Goal: Check status: Check status

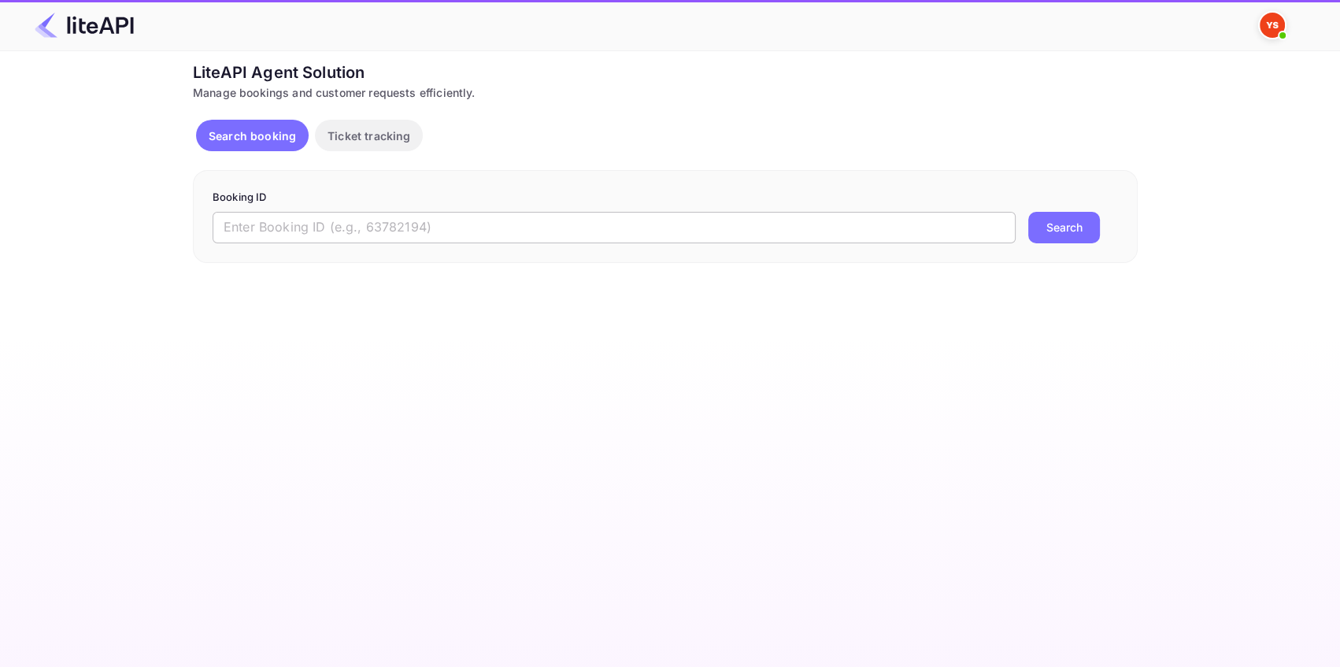
click at [265, 224] on input "text" at bounding box center [614, 227] width 803 height 31
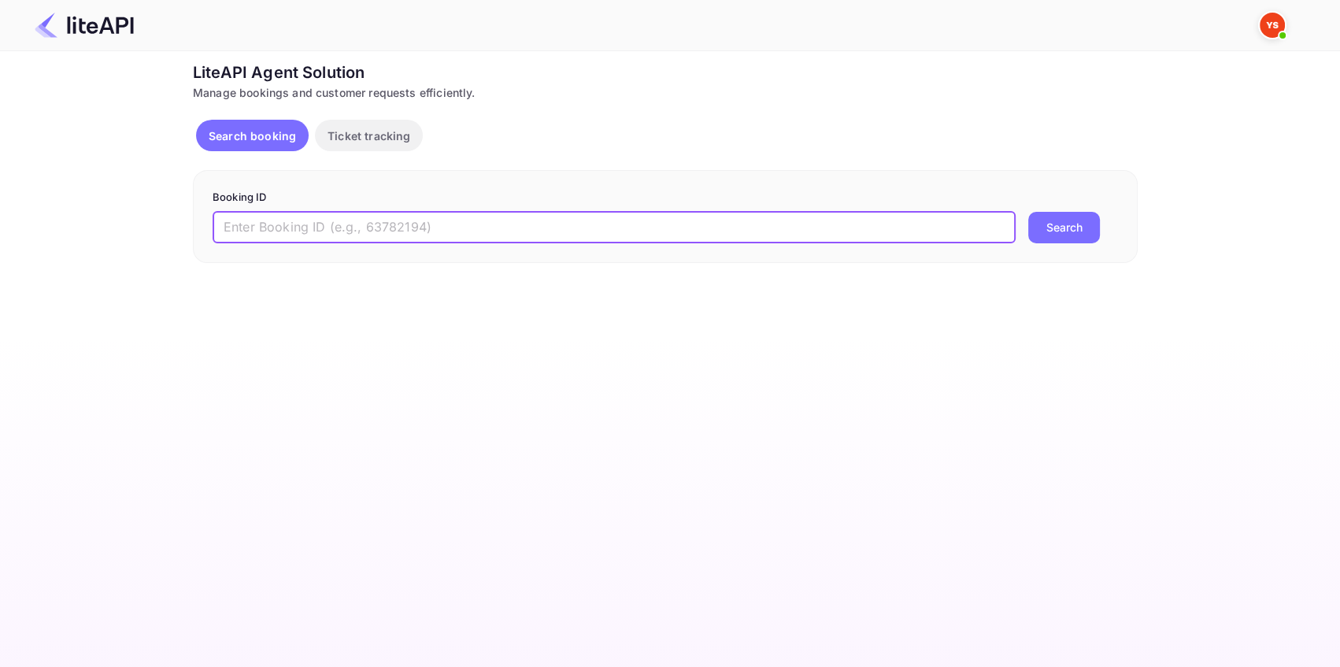
paste input "8878271"
type input "8878271"
click at [1076, 230] on button "Search" at bounding box center [1064, 227] width 72 height 31
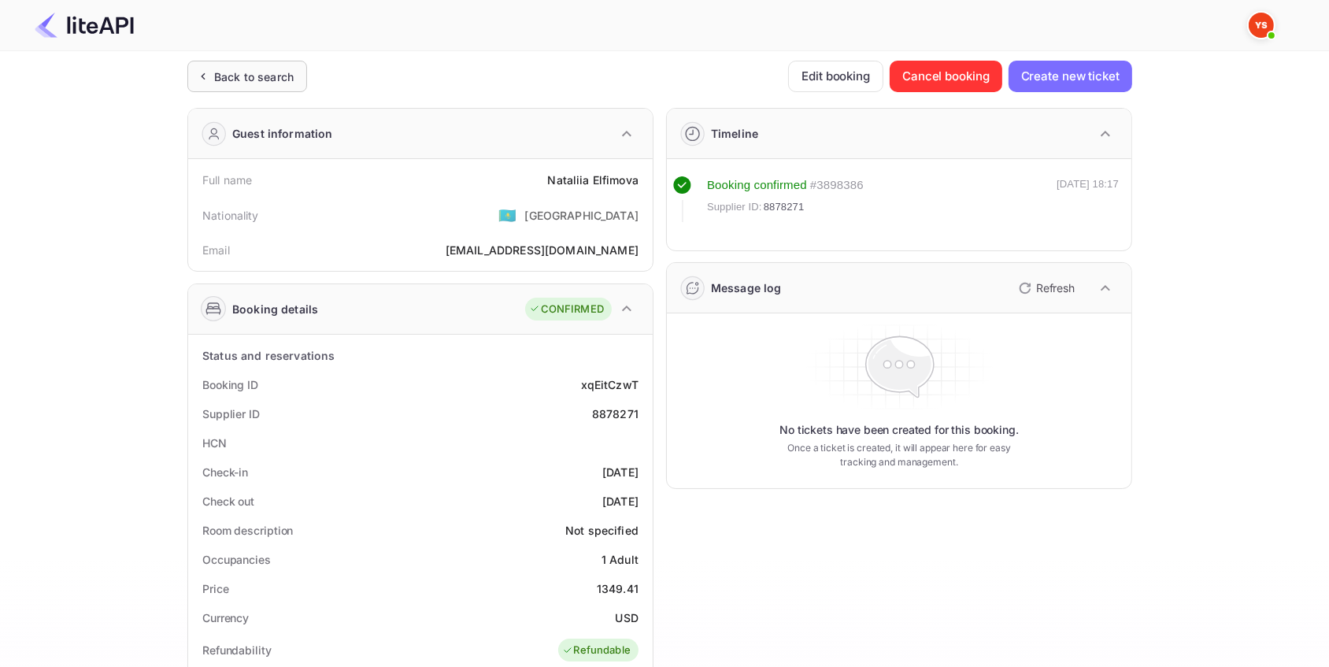
click at [287, 76] on div "Back to search" at bounding box center [254, 76] width 80 height 17
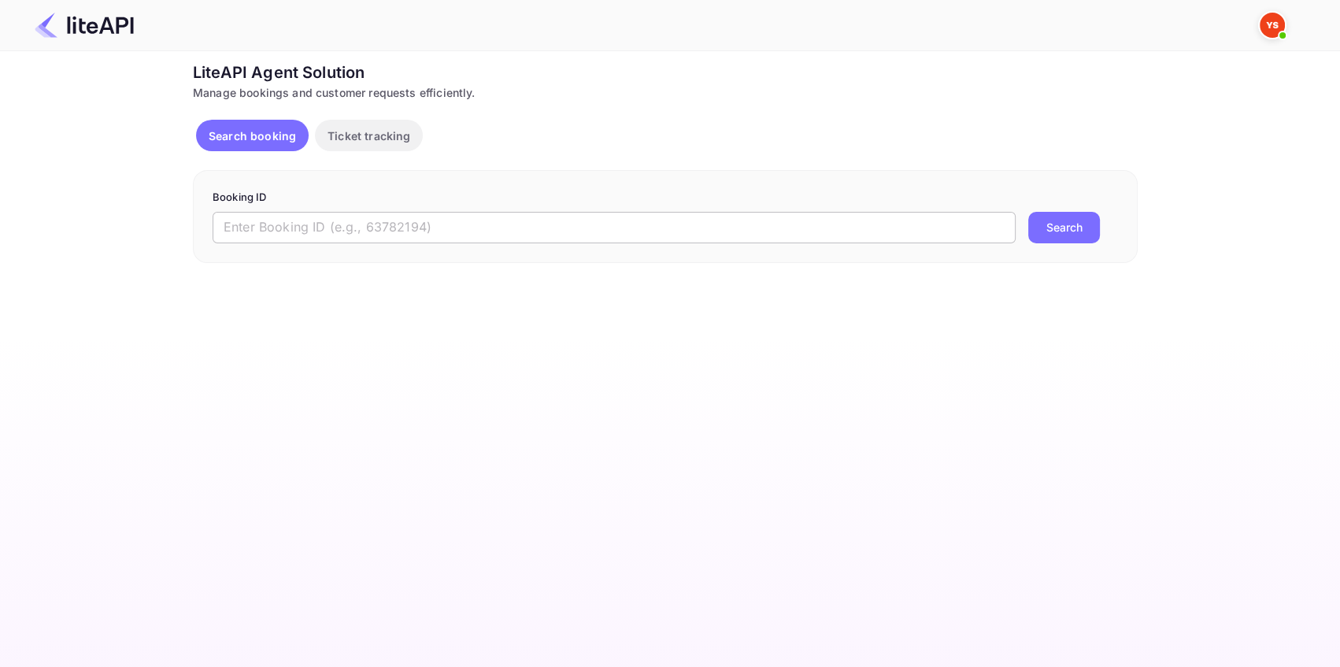
click at [316, 222] on input "text" at bounding box center [614, 227] width 803 height 31
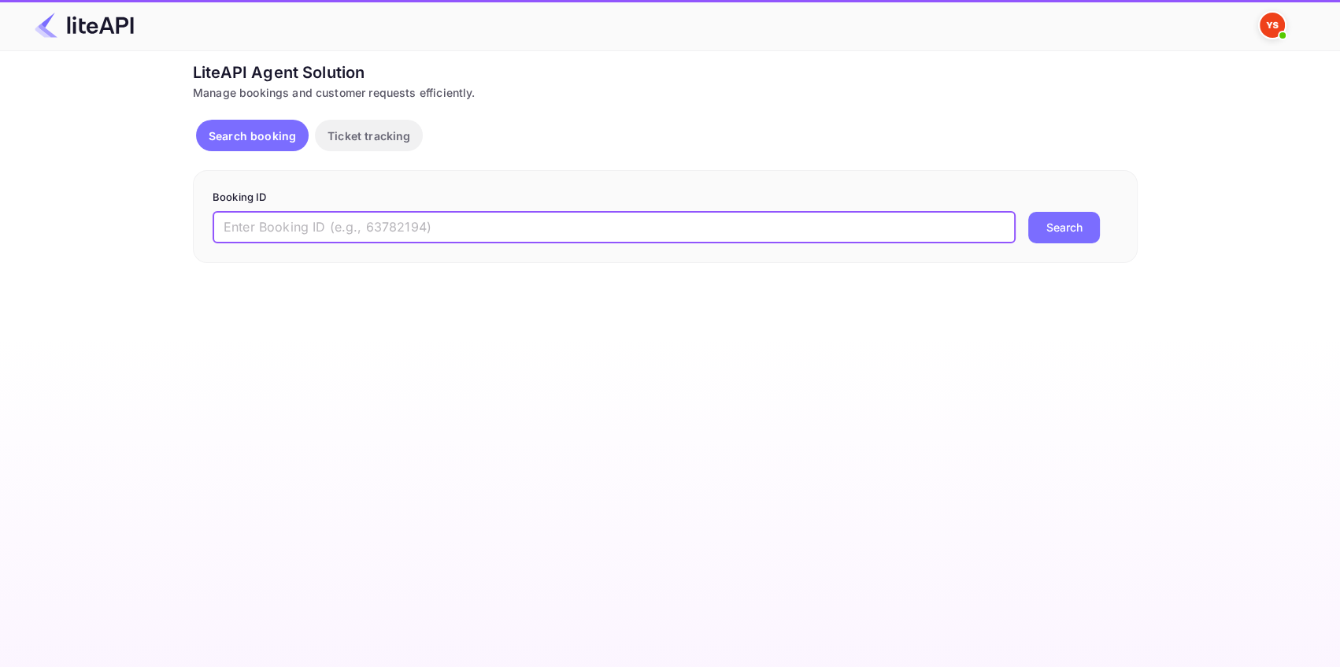
paste input "8875742"
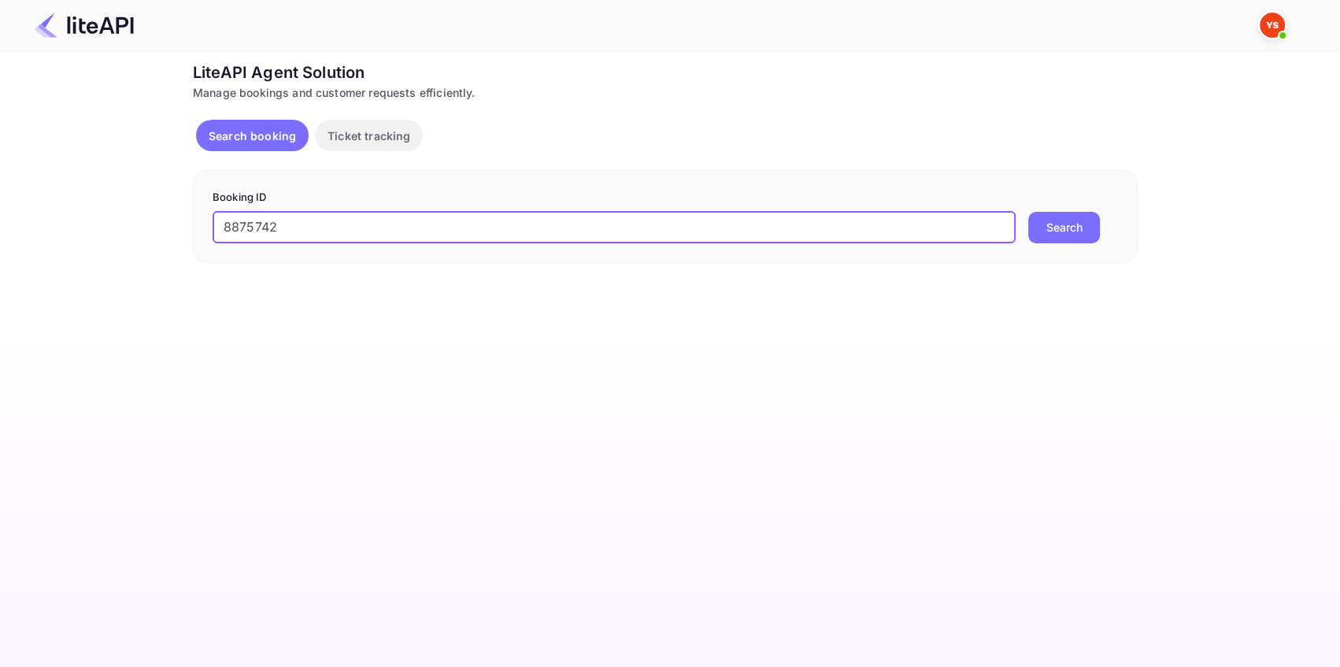
type input "8875742"
click at [1040, 222] on button "Search" at bounding box center [1064, 227] width 72 height 31
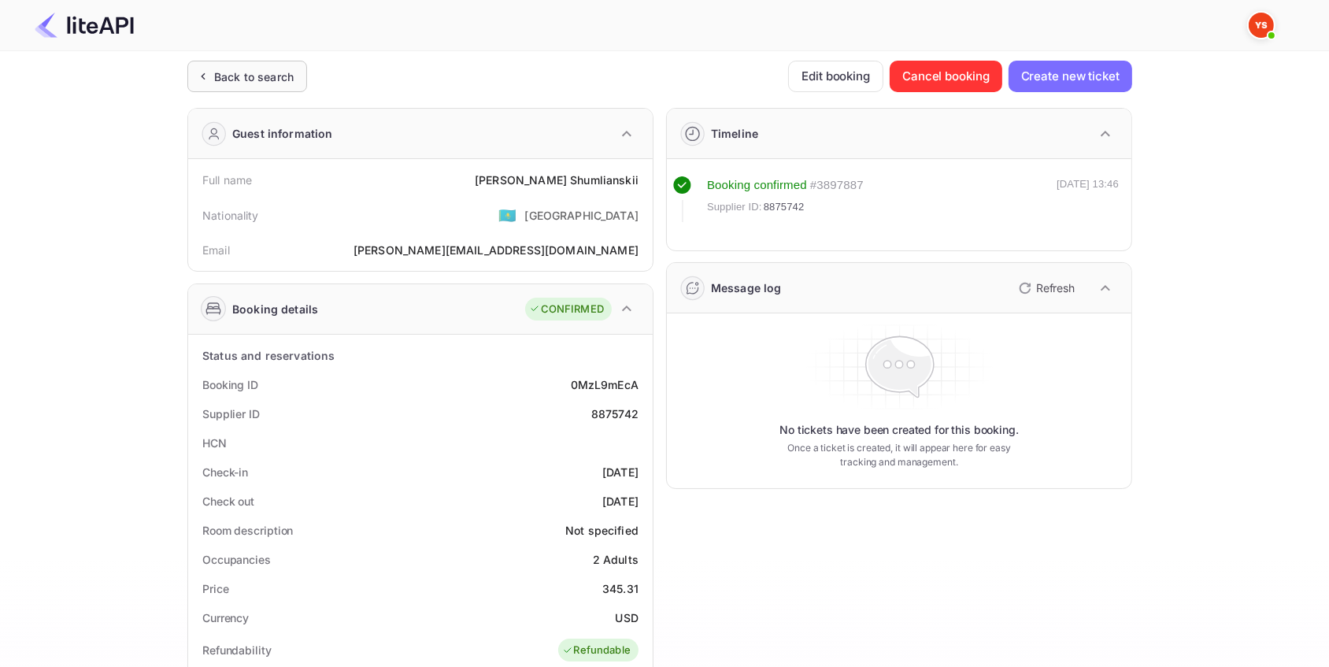
click at [284, 75] on div "Back to search" at bounding box center [254, 76] width 80 height 17
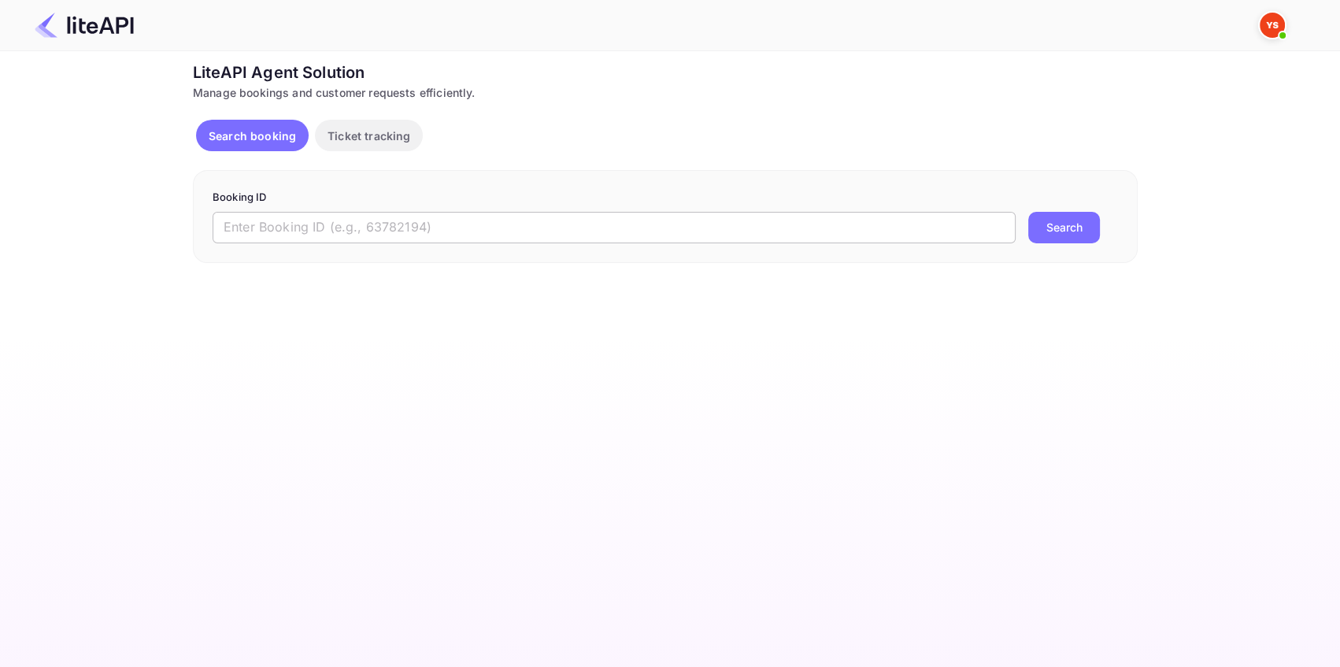
click at [324, 233] on input "text" at bounding box center [614, 227] width 803 height 31
paste input "8073319"
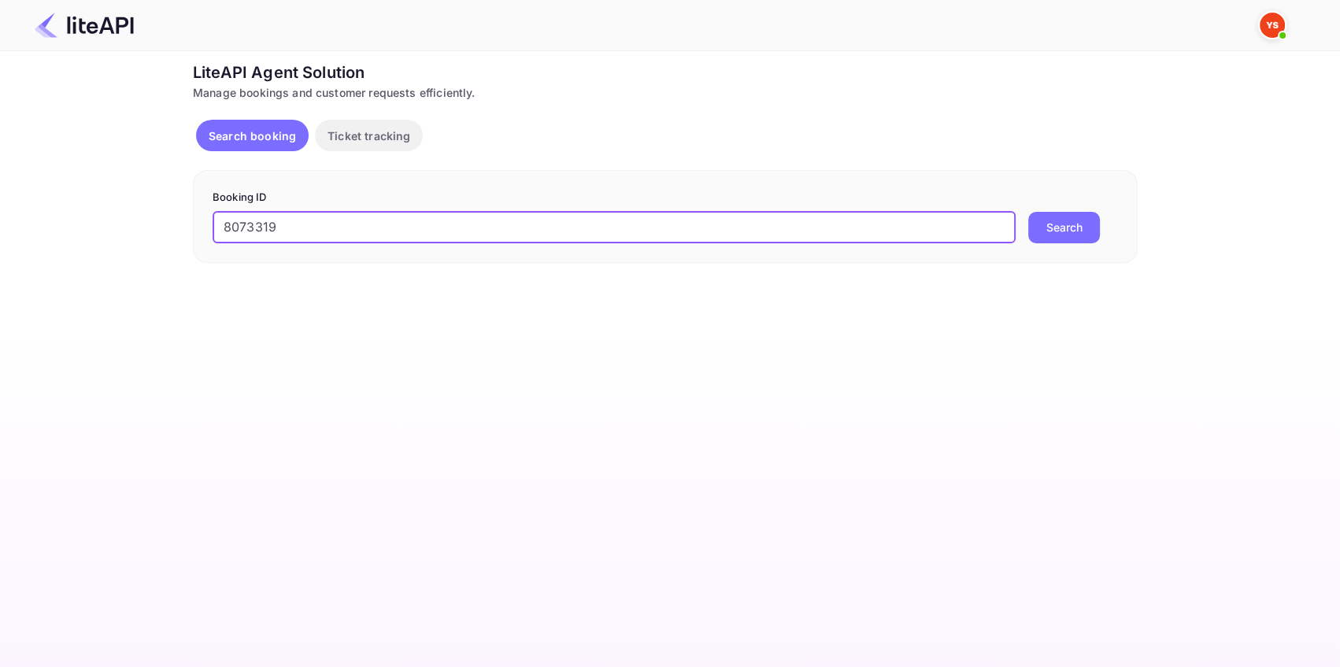
type input "8073319"
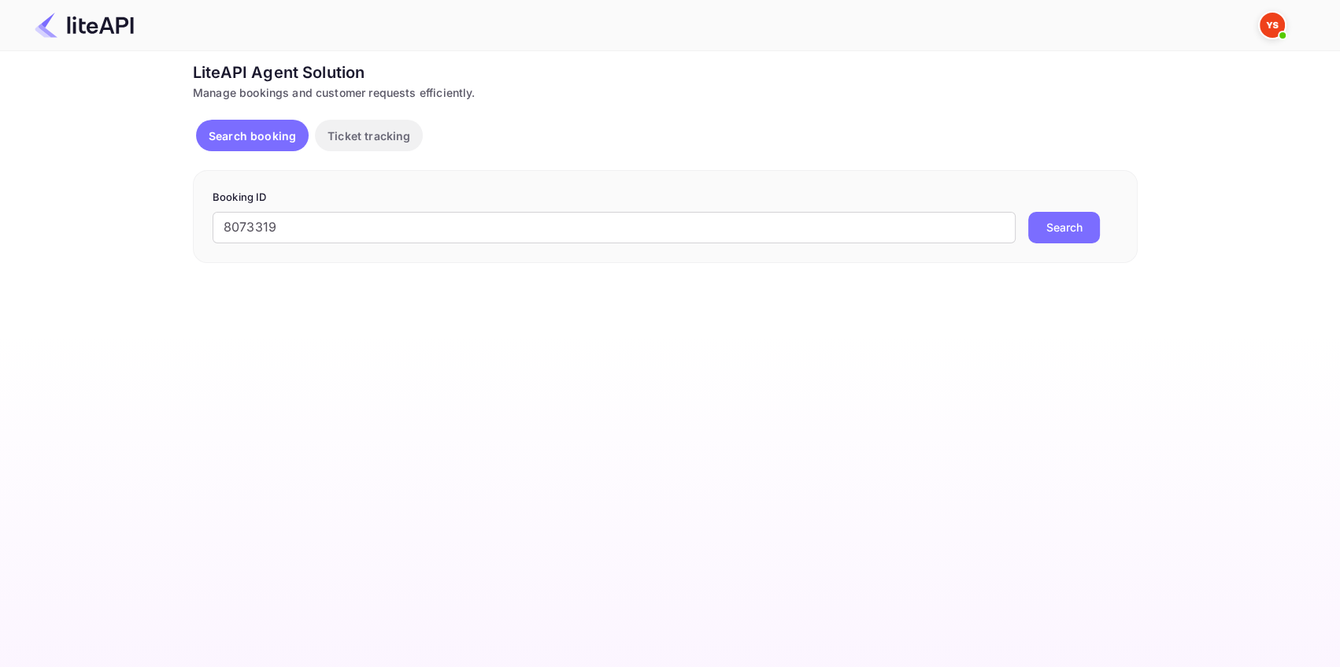
click at [1050, 233] on button "Search" at bounding box center [1064, 227] width 72 height 31
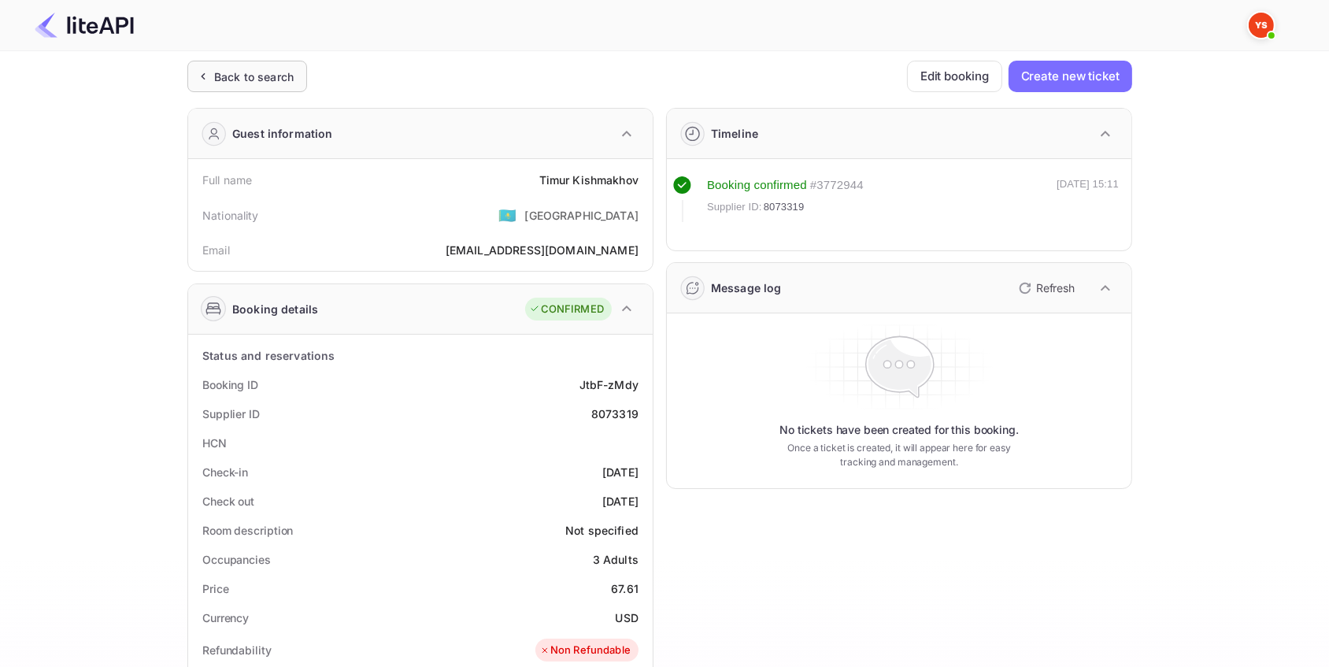
drag, startPoint x: 255, startPoint y: 80, endPoint x: 268, endPoint y: 115, distance: 37.1
click at [255, 81] on div "Back to search" at bounding box center [254, 76] width 80 height 17
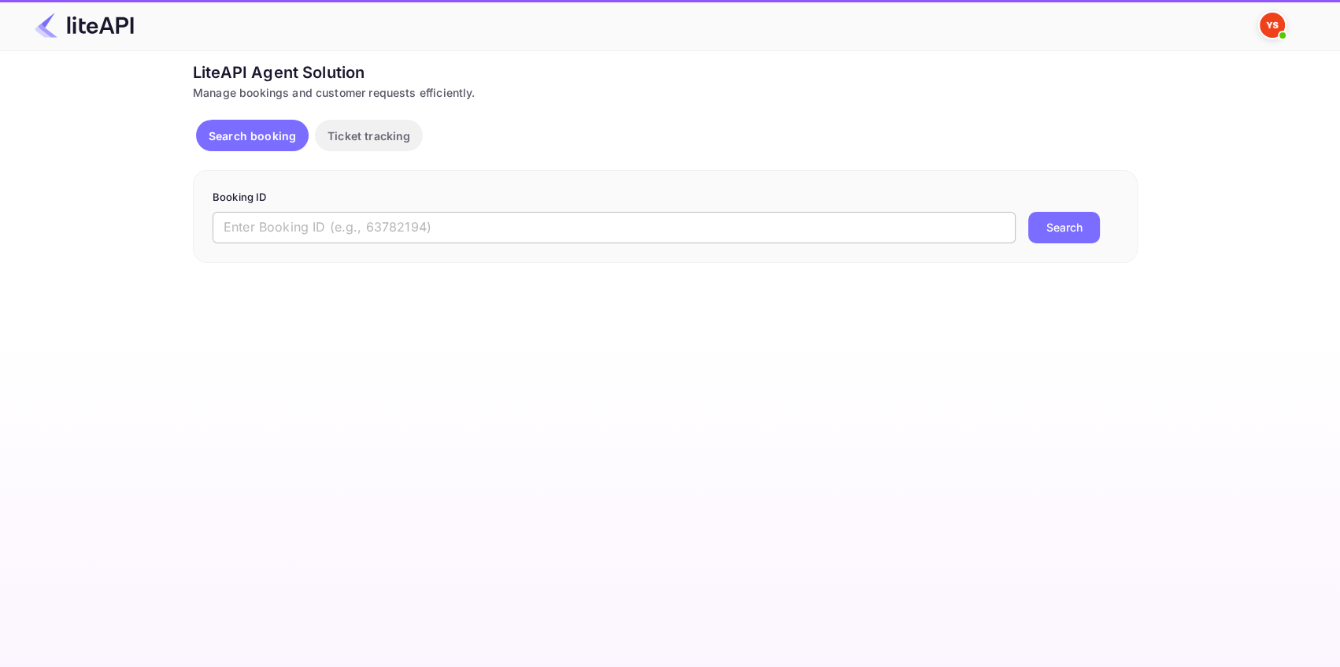
click at [277, 220] on input "text" at bounding box center [614, 227] width 803 height 31
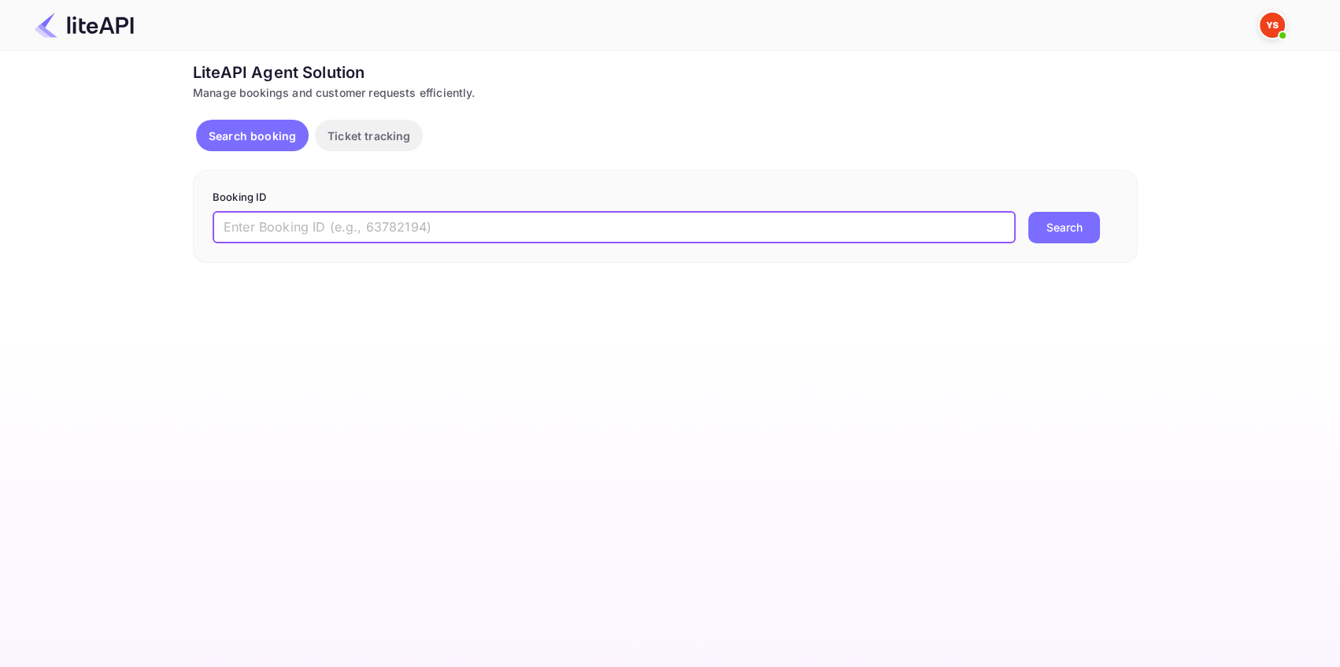
paste input "8745726"
type input "8745726"
click at [1050, 220] on button "Search" at bounding box center [1064, 227] width 72 height 31
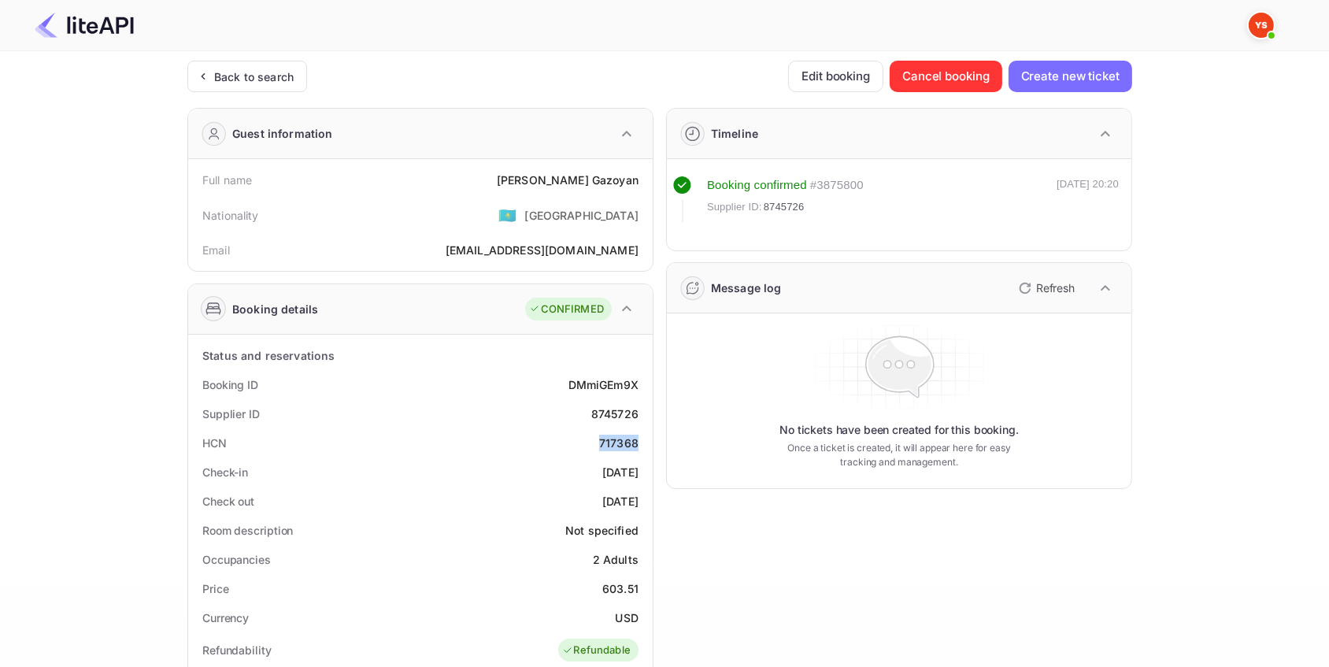
drag, startPoint x: 600, startPoint y: 448, endPoint x: 640, endPoint y: 448, distance: 40.2
click at [640, 448] on div "HCN 717368" at bounding box center [420, 442] width 452 height 29
click at [276, 75] on div "Back to search" at bounding box center [254, 76] width 80 height 17
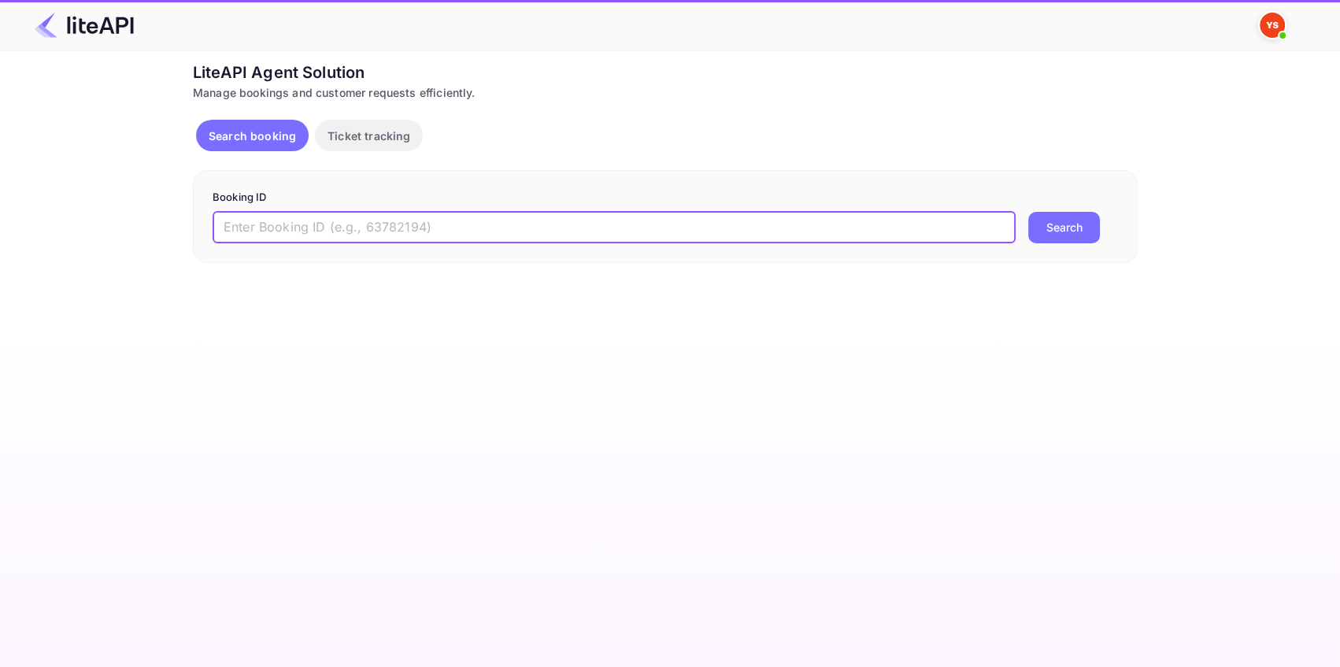
click at [280, 228] on input "text" at bounding box center [614, 227] width 803 height 31
paste input "8796580"
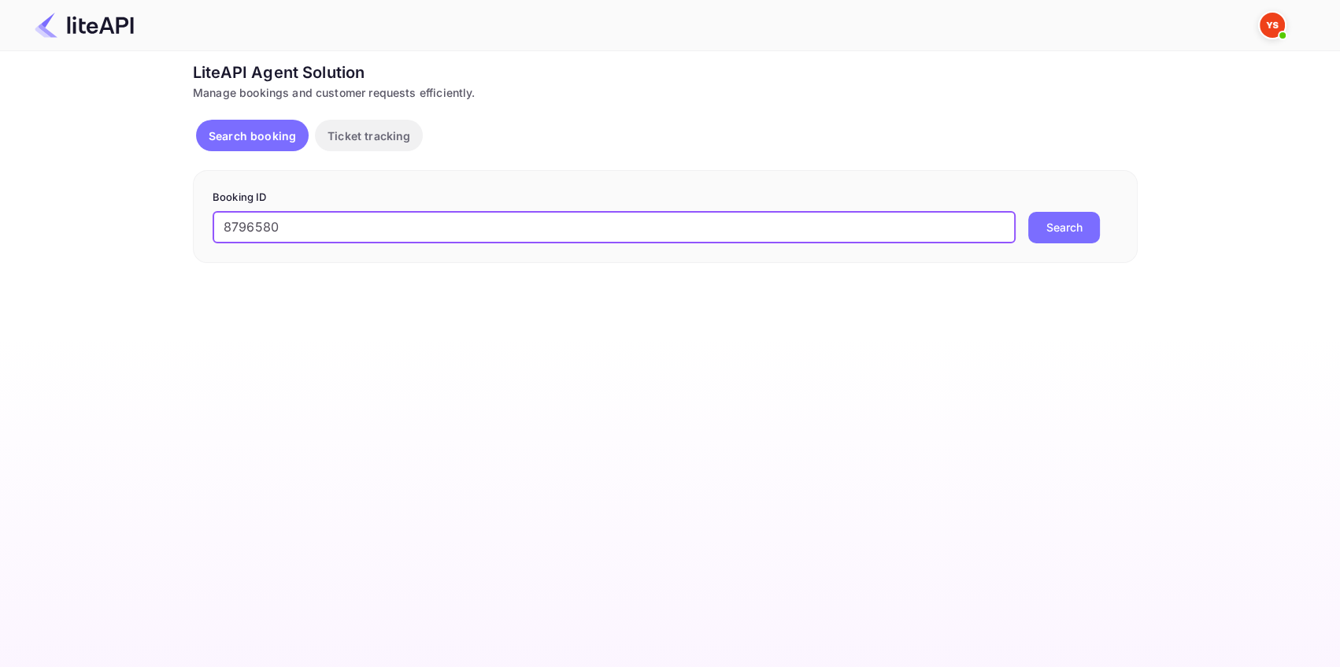
type input "8796580"
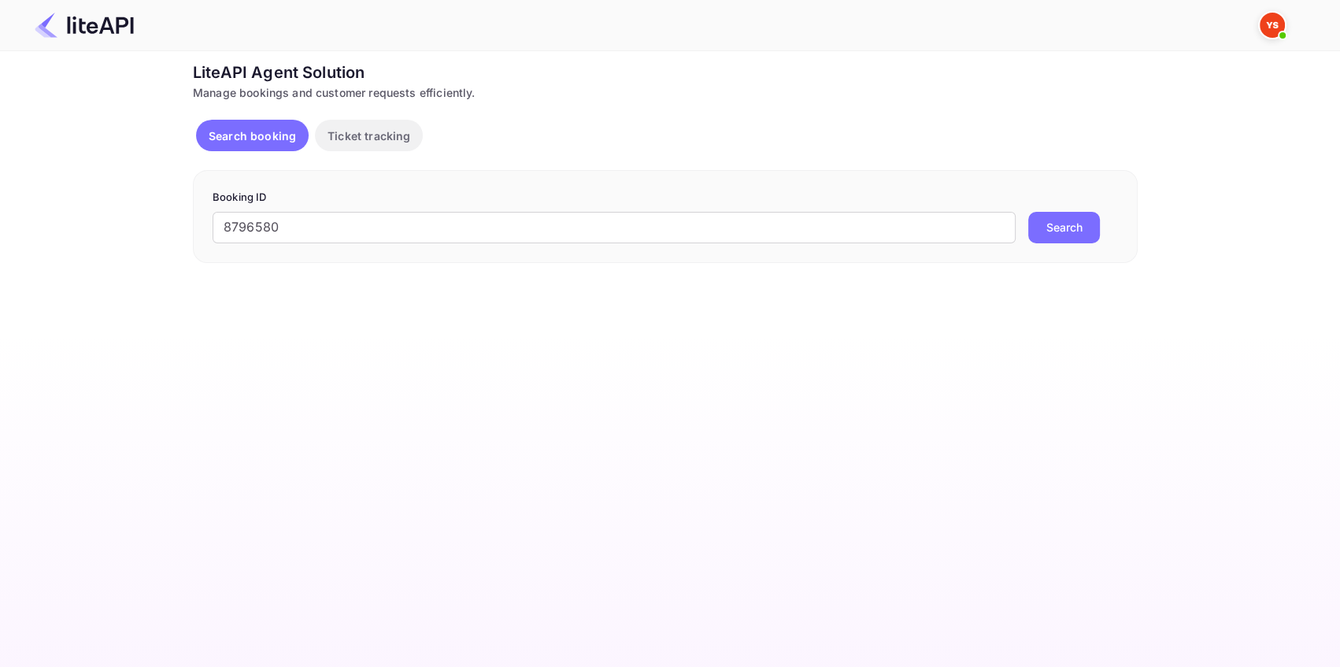
click at [1061, 228] on button "Search" at bounding box center [1064, 227] width 72 height 31
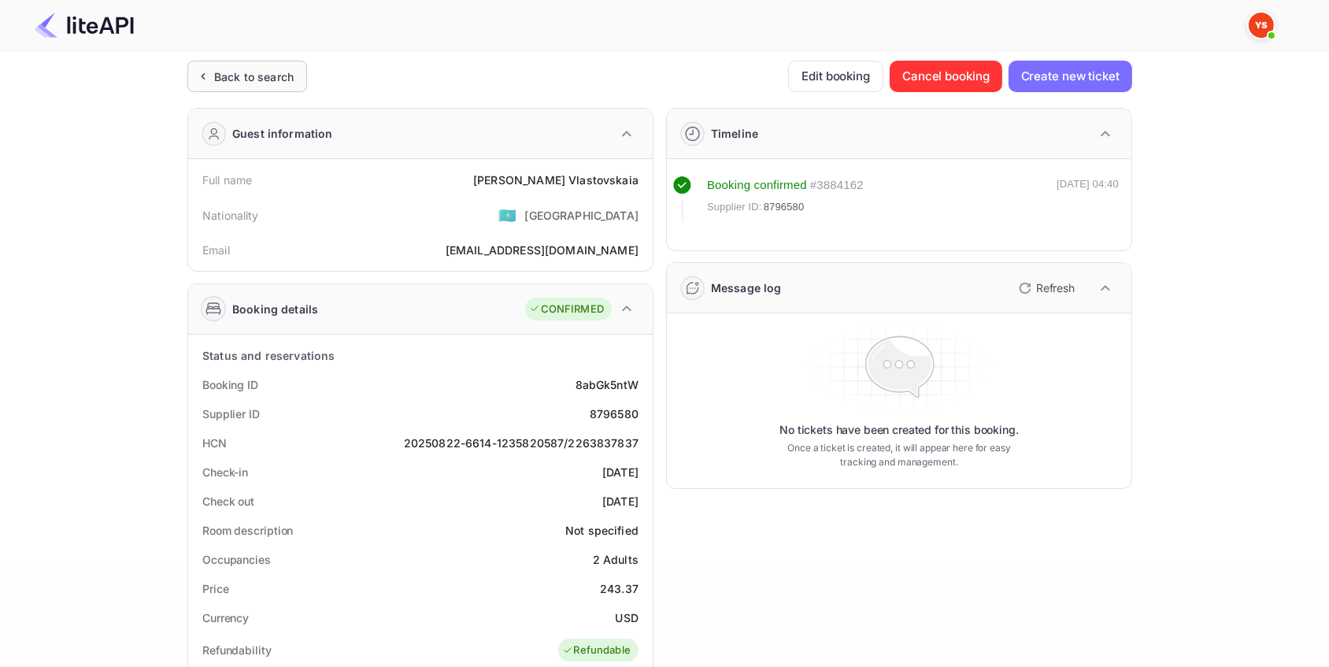
click at [257, 68] on div "Back to search" at bounding box center [254, 76] width 80 height 17
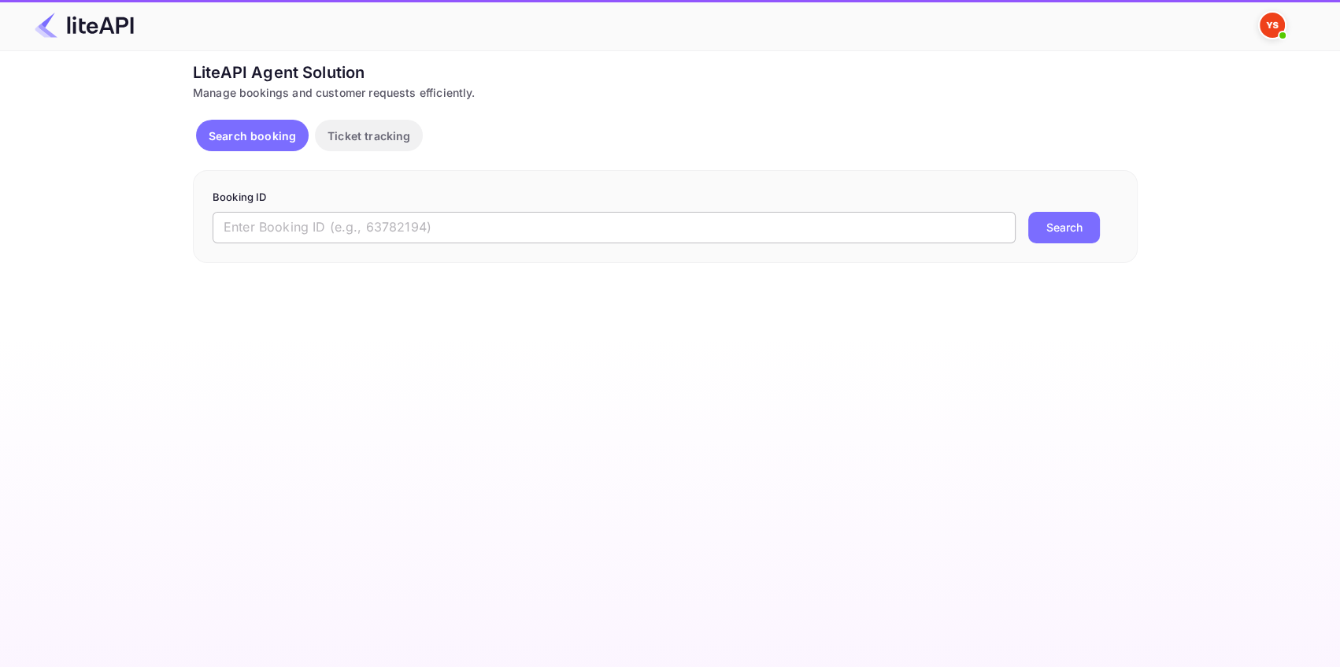
click at [504, 224] on input "text" at bounding box center [614, 227] width 803 height 31
paste input "8858078"
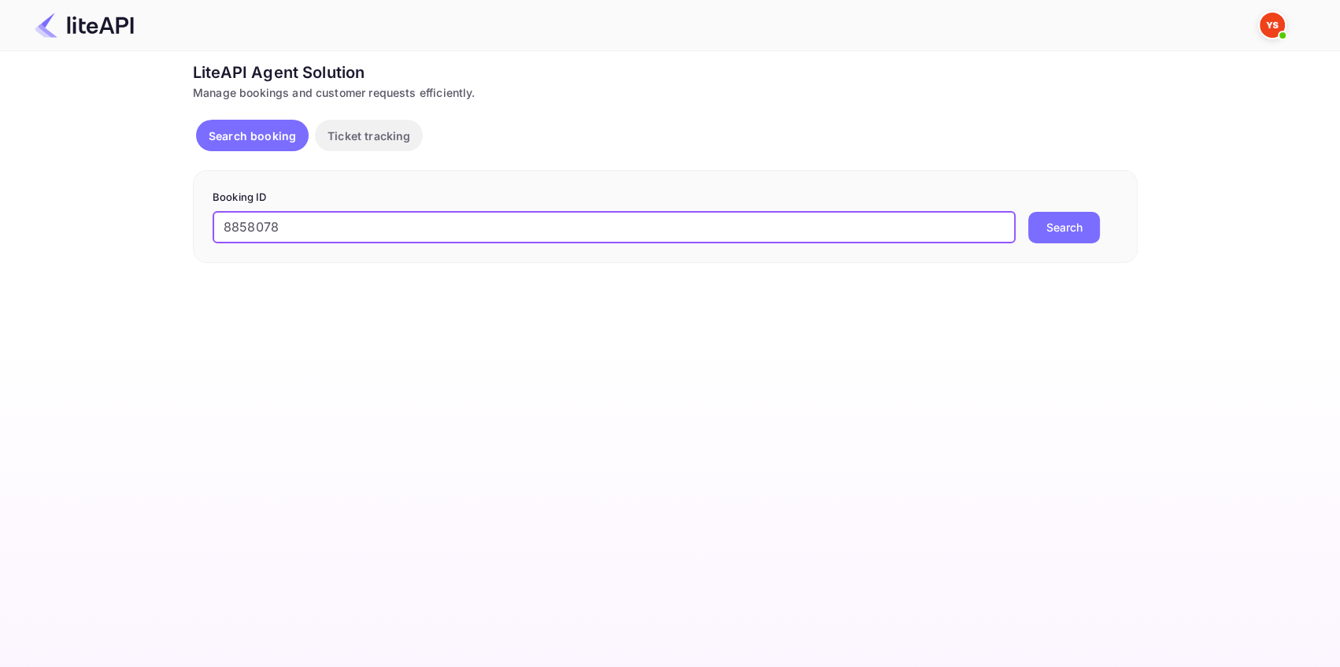
type input "8858078"
click at [1054, 224] on button "Search" at bounding box center [1064, 227] width 72 height 31
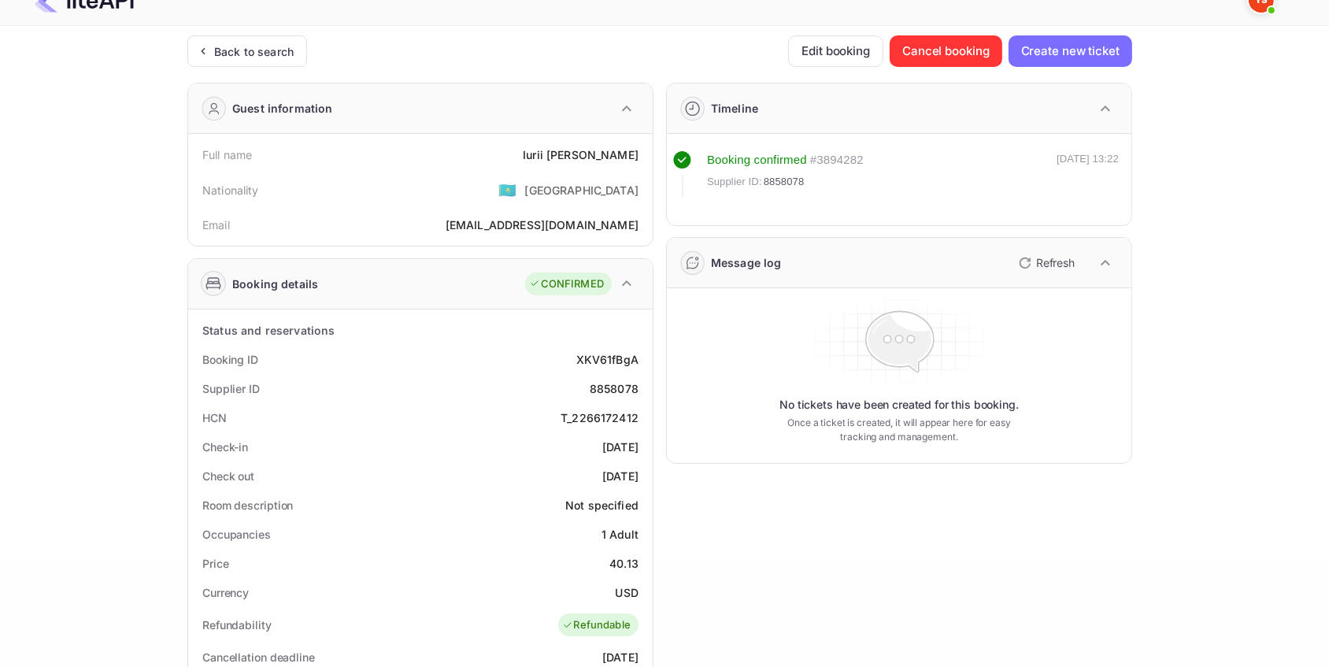
scroll to position [71, 0]
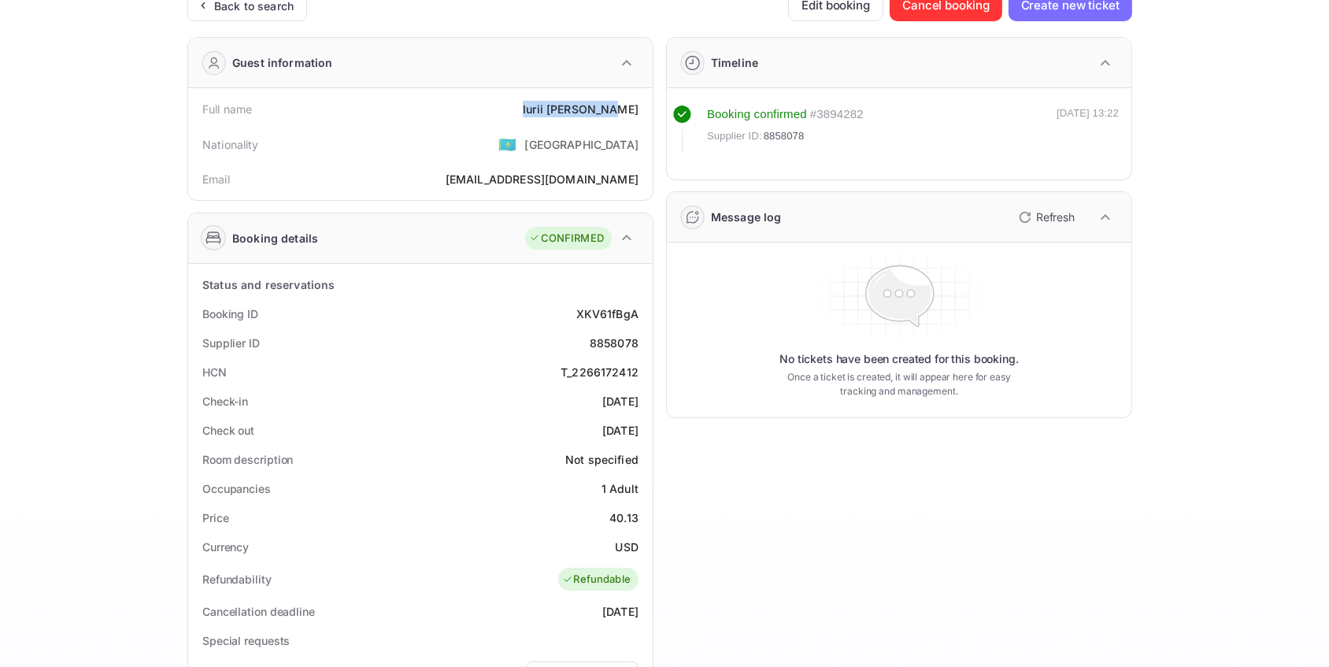
drag, startPoint x: 638, startPoint y: 105, endPoint x: 528, endPoint y: 105, distance: 110.2
click at [528, 105] on div "Full name [PERSON_NAME]" at bounding box center [420, 108] width 452 height 29
copy div "[PERSON_NAME]"
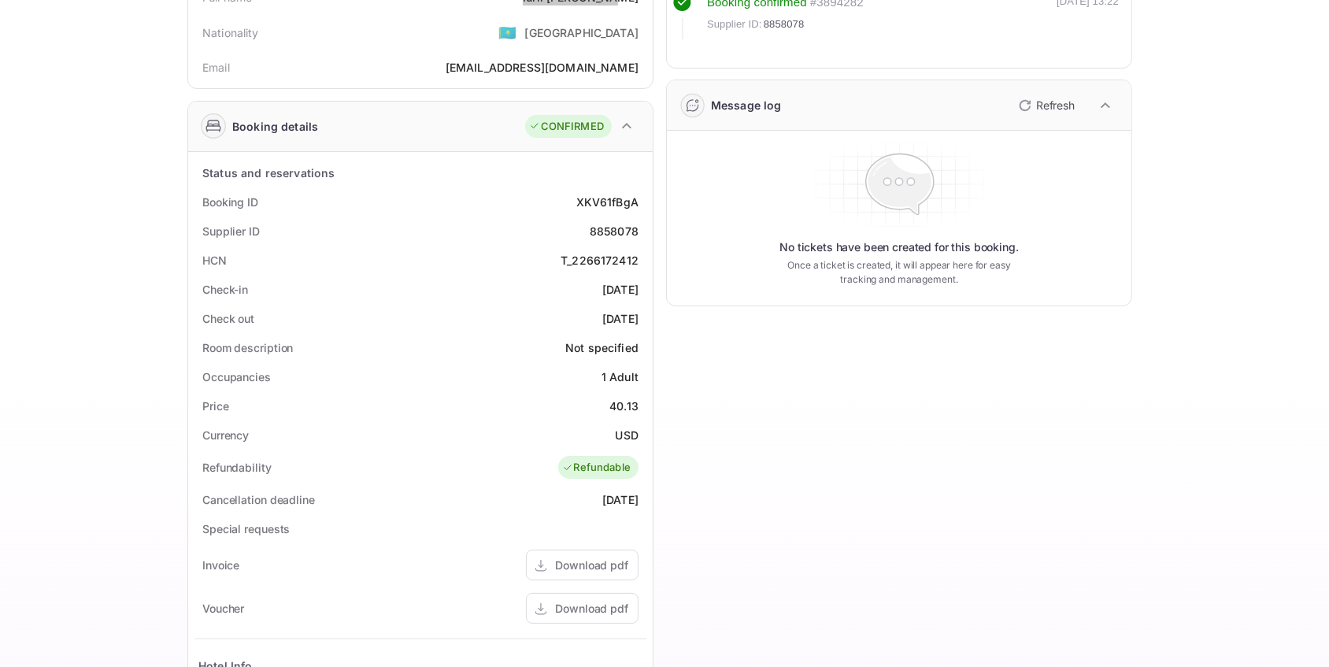
scroll to position [214, 0]
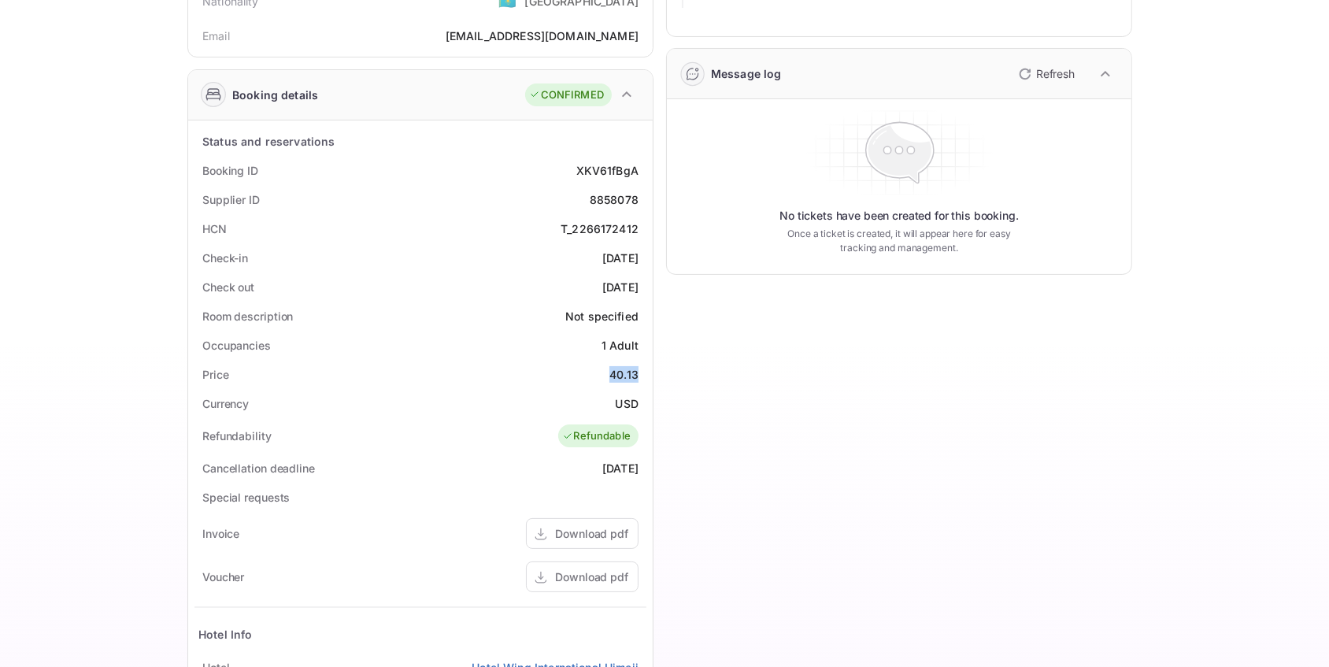
drag, startPoint x: 639, startPoint y: 372, endPoint x: 598, endPoint y: 371, distance: 40.2
click at [598, 371] on div "Price 40.13" at bounding box center [420, 374] width 452 height 29
copy div "40.13"
drag, startPoint x: 639, startPoint y: 396, endPoint x: 608, endPoint y: 398, distance: 30.7
click at [608, 398] on div "Currency USD" at bounding box center [420, 403] width 452 height 29
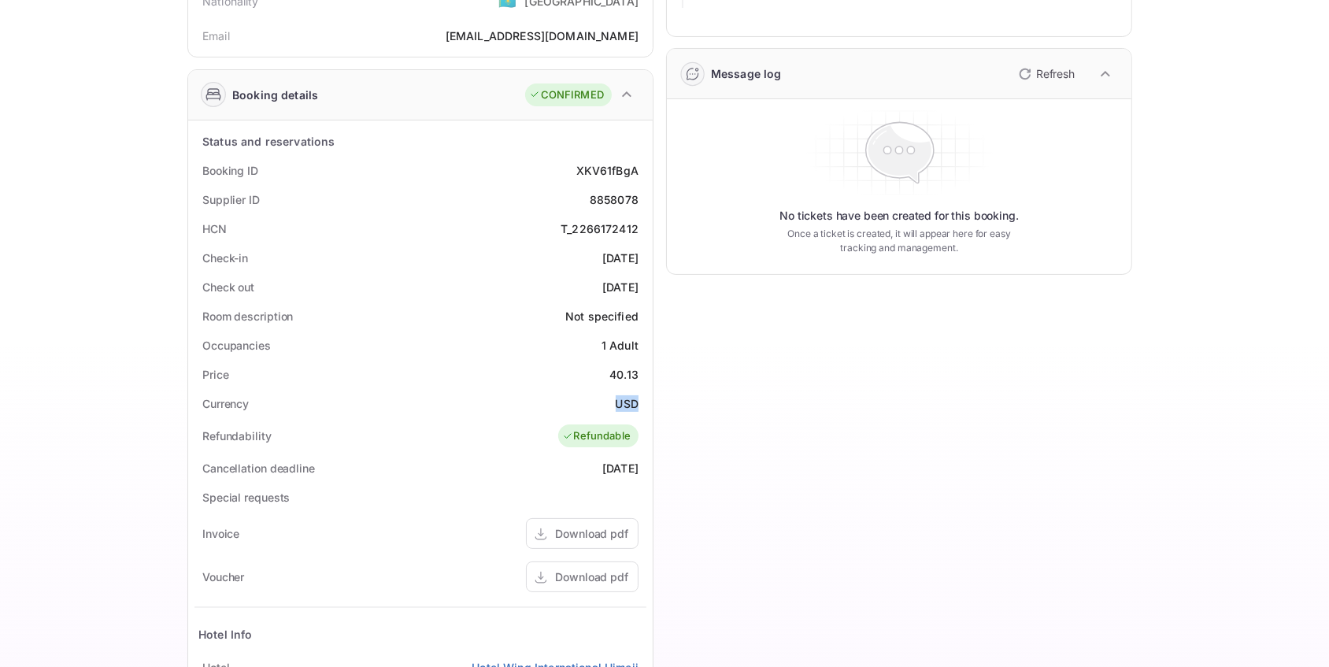
copy div "USD"
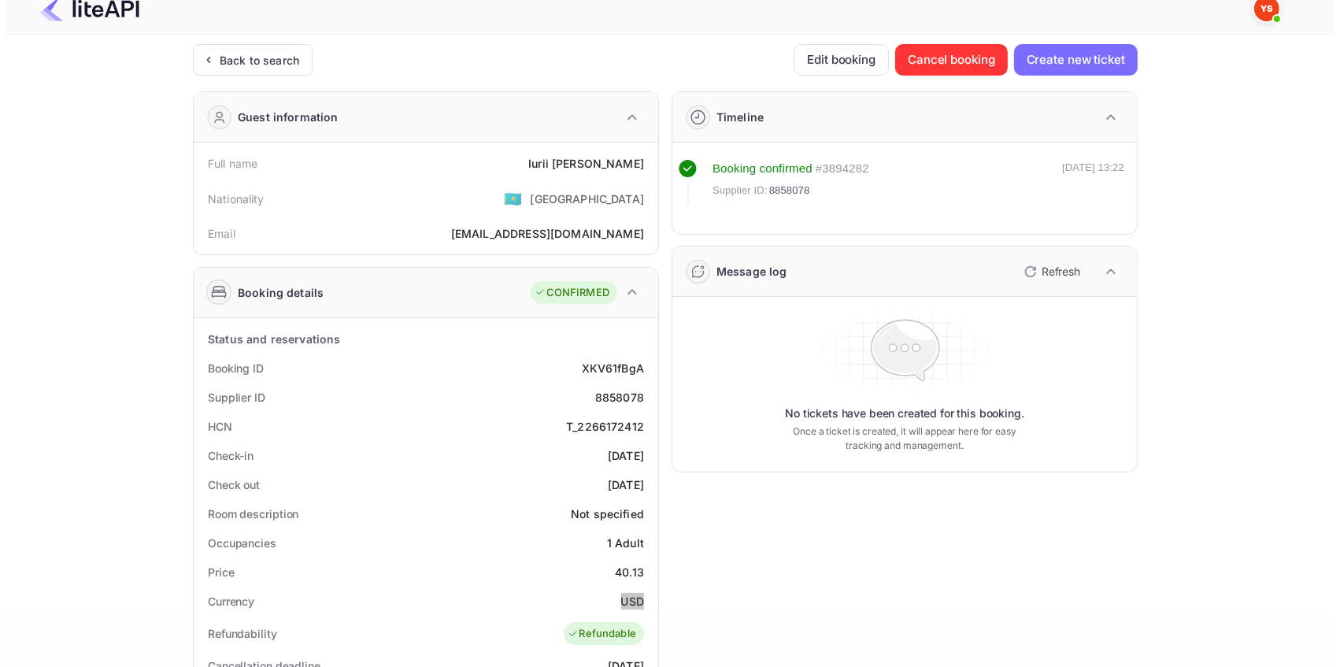
scroll to position [0, 0]
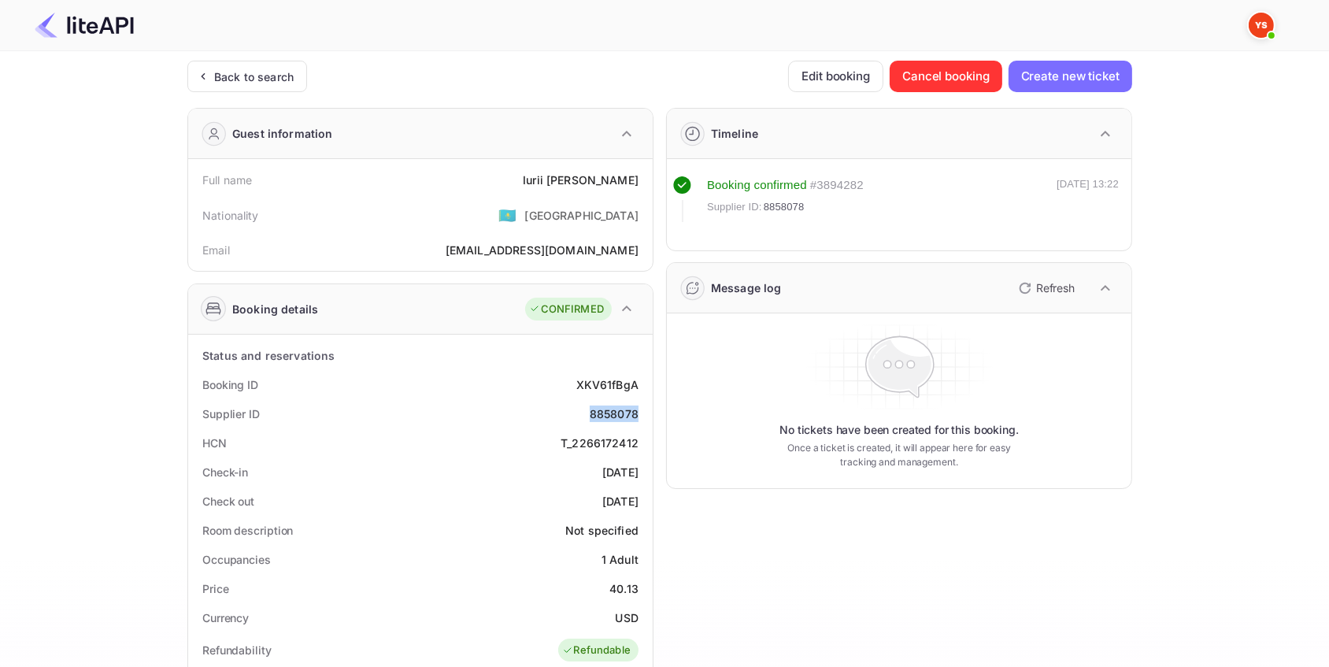
drag, startPoint x: 643, startPoint y: 411, endPoint x: 576, endPoint y: 413, distance: 67.7
click at [576, 413] on div "Supplier ID 8858078" at bounding box center [420, 413] width 452 height 29
copy div "8858078"
click at [263, 75] on div "Back to search" at bounding box center [254, 76] width 80 height 17
